Goal: Browse casually

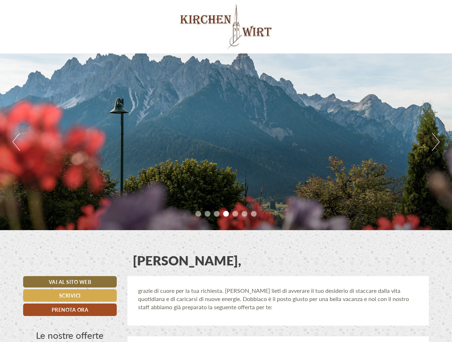
click at [226, 171] on div "Previous Next 1 2 3 4 5 6 7" at bounding box center [226, 141] width 452 height 176
click at [16, 142] on button "Previous" at bounding box center [15, 142] width 7 height 18
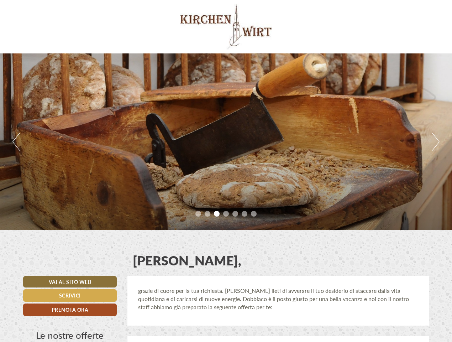
click at [226, 142] on div "Previous Next 1 2 3 4 5 6 7" at bounding box center [226, 141] width 452 height 176
click at [435, 142] on button "Next" at bounding box center [435, 142] width 7 height 18
click at [198, 213] on li "1" at bounding box center [198, 214] width 6 height 6
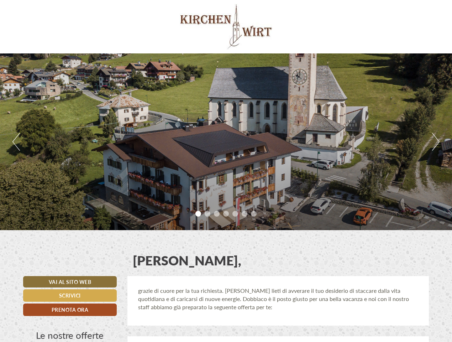
click at [207, 213] on li "2" at bounding box center [208, 214] width 6 height 6
click at [217, 213] on li "3" at bounding box center [217, 214] width 6 height 6
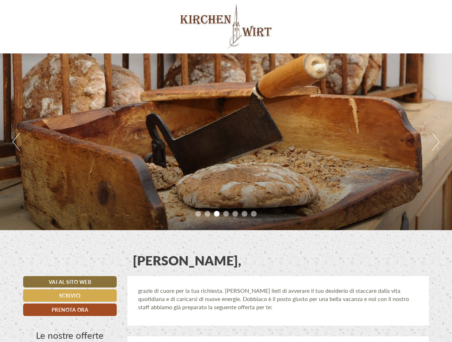
click at [226, 213] on li "4" at bounding box center [226, 214] width 6 height 6
click at [235, 213] on li "5" at bounding box center [235, 214] width 6 height 6
click at [244, 213] on li "6" at bounding box center [245, 214] width 6 height 6
